Goal: Information Seeking & Learning: Find specific fact

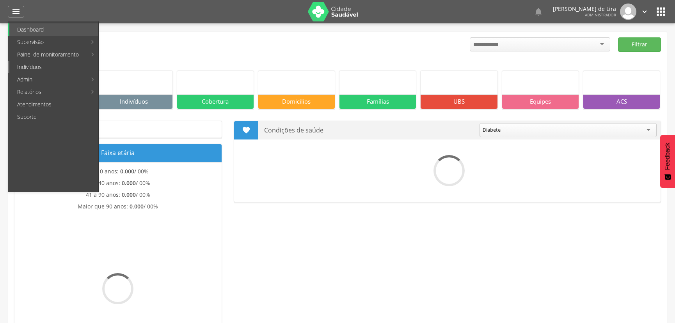
click at [43, 70] on link "Indivíduos" at bounding box center [53, 67] width 89 height 12
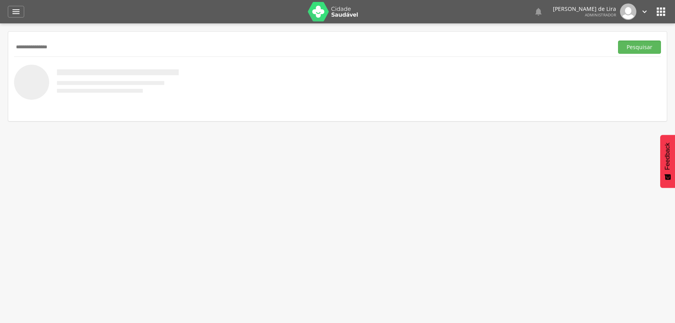
type input "**********"
click at [618, 41] on button "Pesquisar" at bounding box center [639, 47] width 43 height 13
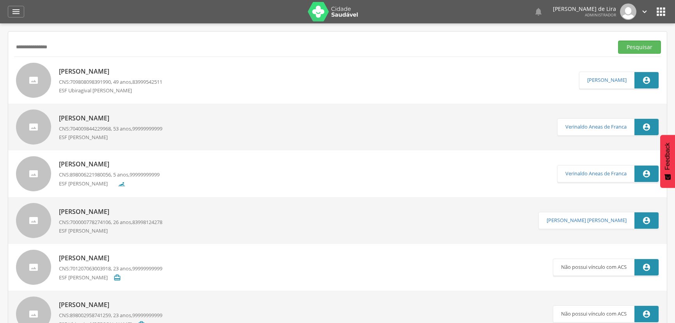
click at [92, 130] on span "704009844229968" at bounding box center [90, 128] width 41 height 7
type input "**********"
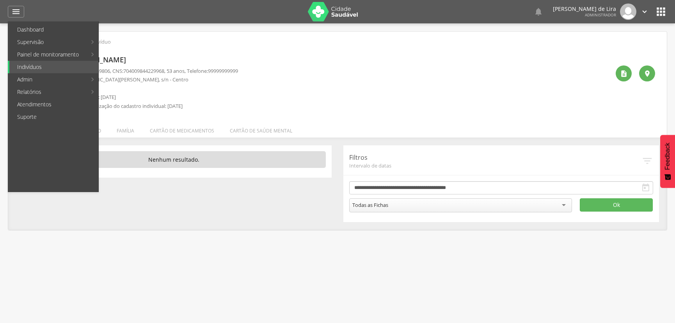
drag, startPoint x: 296, startPoint y: 160, endPoint x: 292, endPoint y: 144, distance: 15.7
click at [296, 158] on p "Nenhum resultado." at bounding box center [174, 159] width 304 height 17
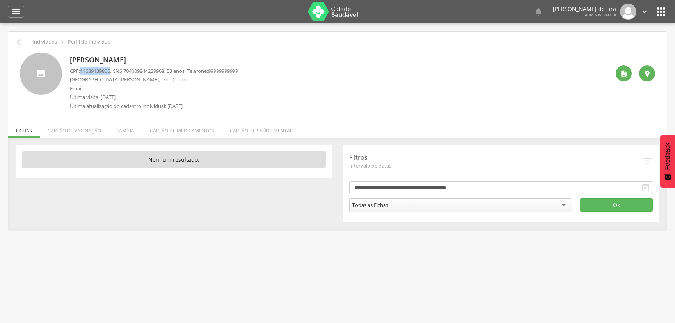
drag, startPoint x: 81, startPoint y: 71, endPoint x: 112, endPoint y: 71, distance: 30.8
click at [110, 71] on span "14689139806" at bounding box center [95, 70] width 30 height 7
copy span "14689139806"
click at [623, 73] on icon "" at bounding box center [624, 74] width 8 height 8
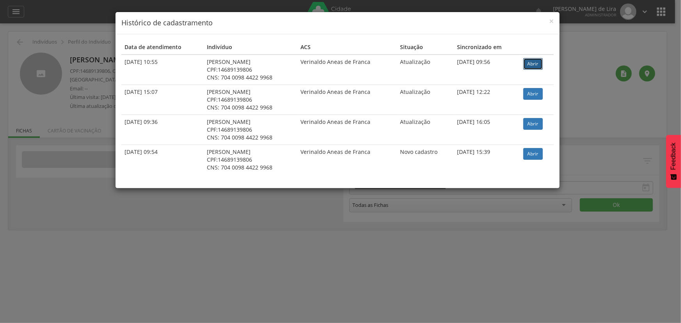
click at [528, 66] on link "Abrir" at bounding box center [532, 64] width 19 height 12
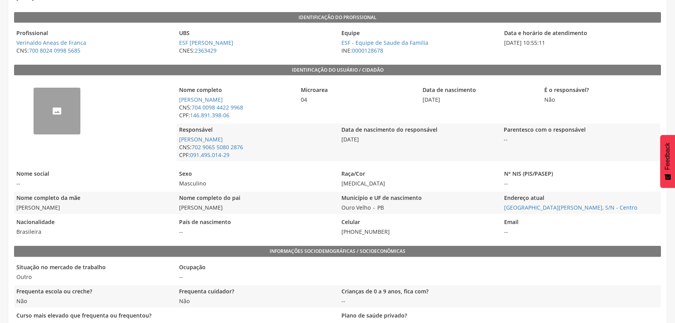
scroll to position [106, 0]
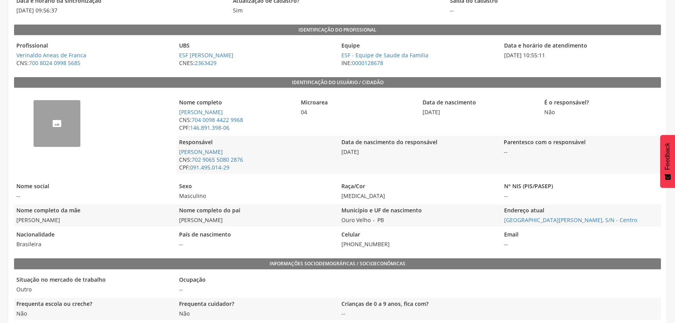
drag, startPoint x: 418, startPoint y: 112, endPoint x: 467, endPoint y: 114, distance: 49.2
click at [467, 114] on div "Nome completo Reginaldo Vicente Siqueira CNS: 704 0098 4422 9968 CPF: 146.891.3…" at bounding box center [419, 115] width 484 height 38
copy span "19/10/1971"
